Goal: Task Accomplishment & Management: Use online tool/utility

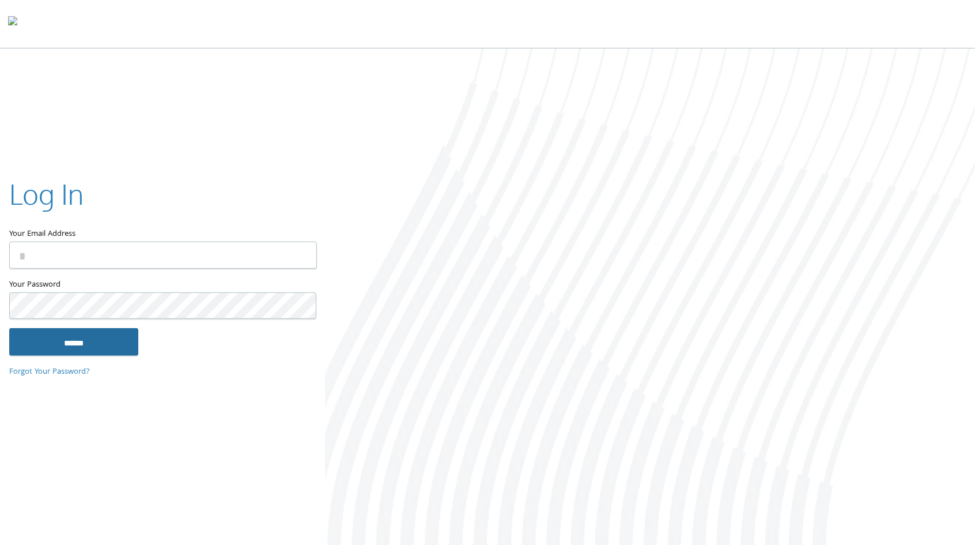
type input "**********"
click at [97, 343] on input "******" at bounding box center [73, 342] width 129 height 28
